Goal: Navigation & Orientation: Find specific page/section

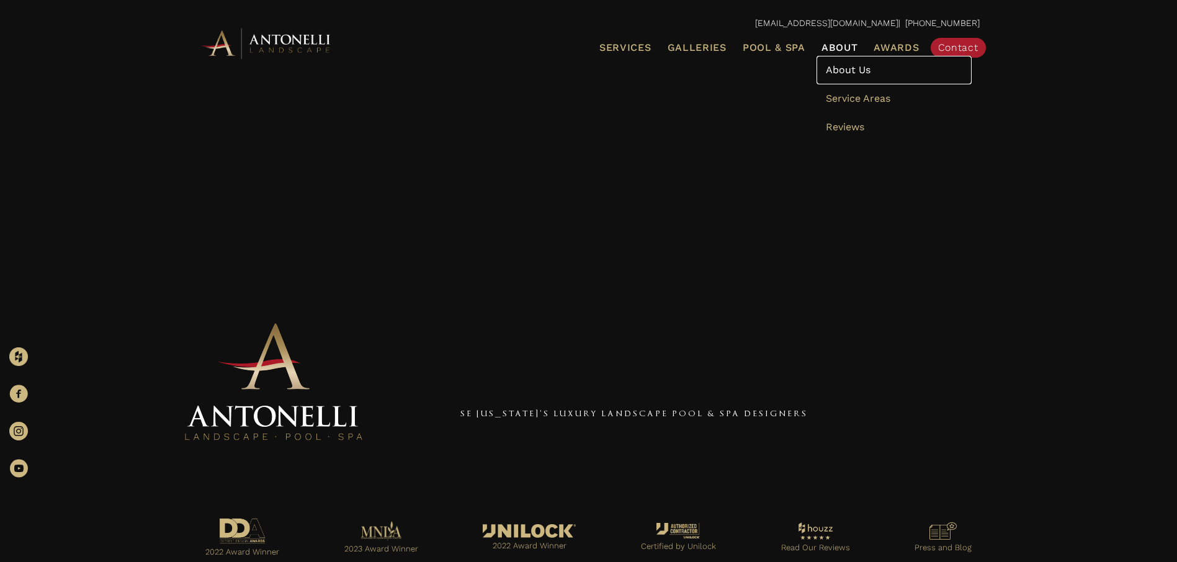
click at [844, 56] on link "About Us" at bounding box center [893, 70] width 155 height 29
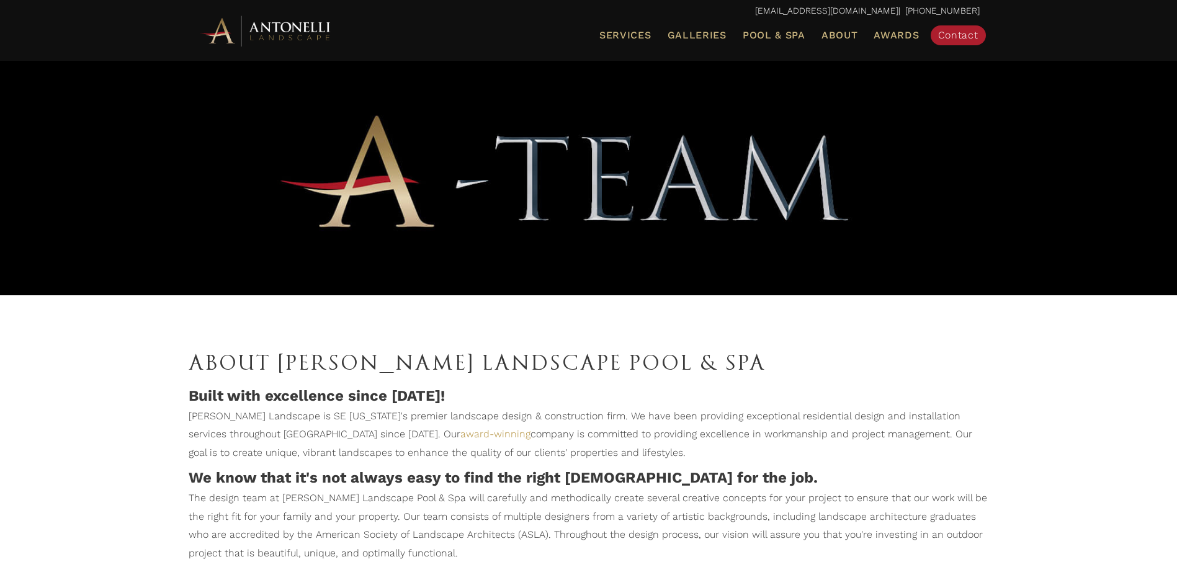
click at [300, 31] on img at bounding box center [266, 31] width 136 height 34
